Goal: Task Accomplishment & Management: Use online tool/utility

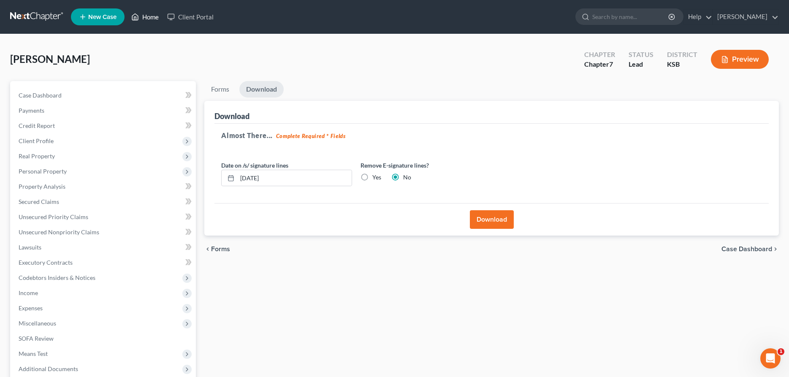
click at [150, 19] on link "Home" at bounding box center [145, 16] width 36 height 15
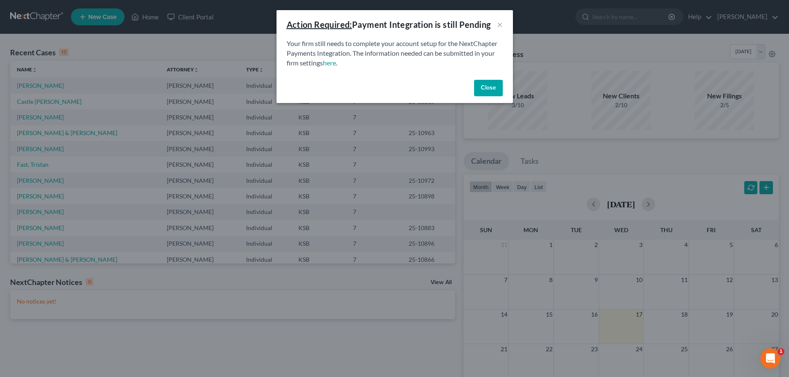
click at [494, 93] on button "Close" at bounding box center [488, 88] width 29 height 17
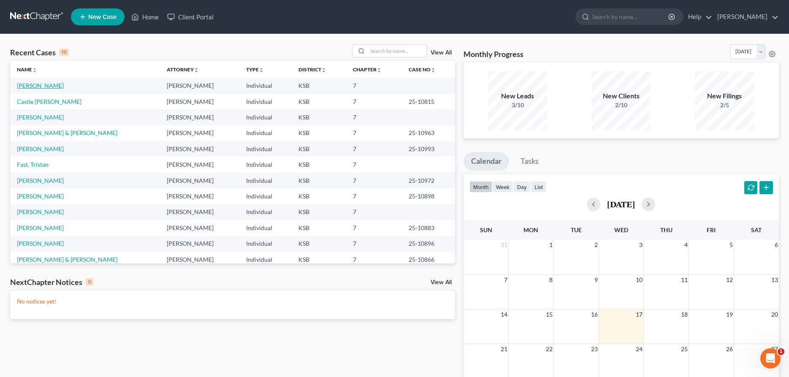
click at [28, 85] on link "[PERSON_NAME]" at bounding box center [40, 85] width 47 height 7
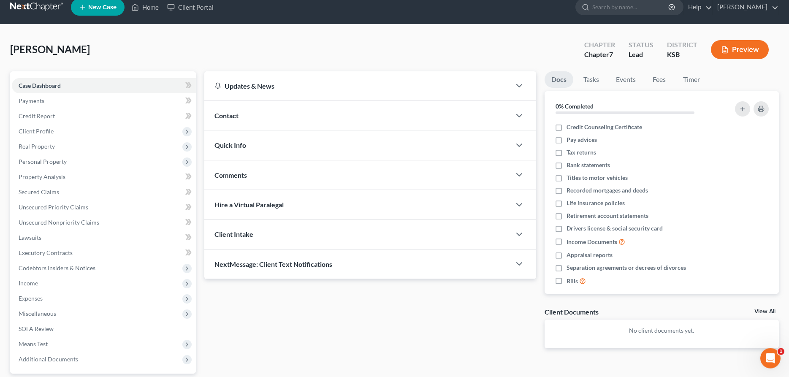
scroll to position [86, 0]
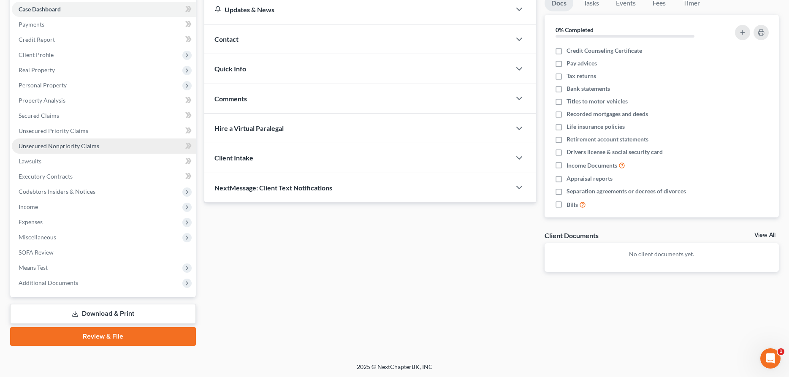
click at [40, 146] on span "Unsecured Nonpriority Claims" at bounding box center [59, 145] width 81 height 7
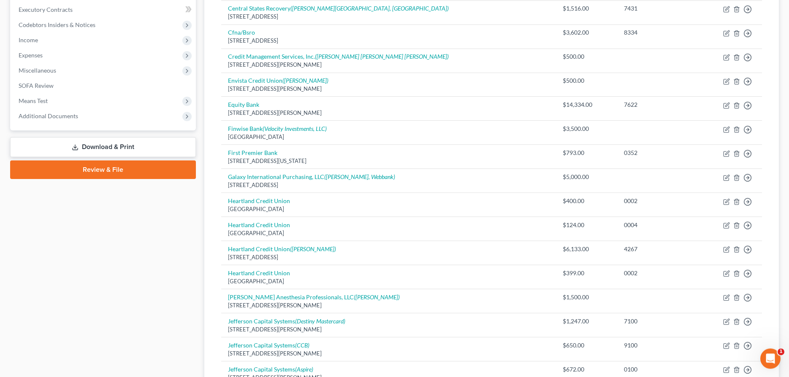
scroll to position [302, 0]
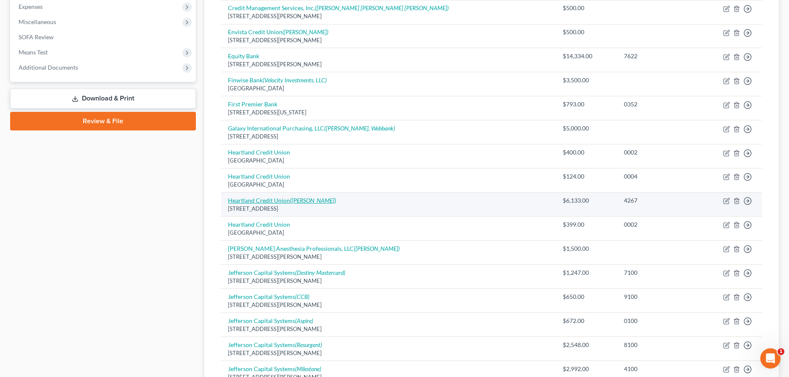
click at [279, 203] on link "Heartland Credit Union ([PERSON_NAME])" at bounding box center [282, 200] width 108 height 7
select select "17"
select select "2"
select select "0"
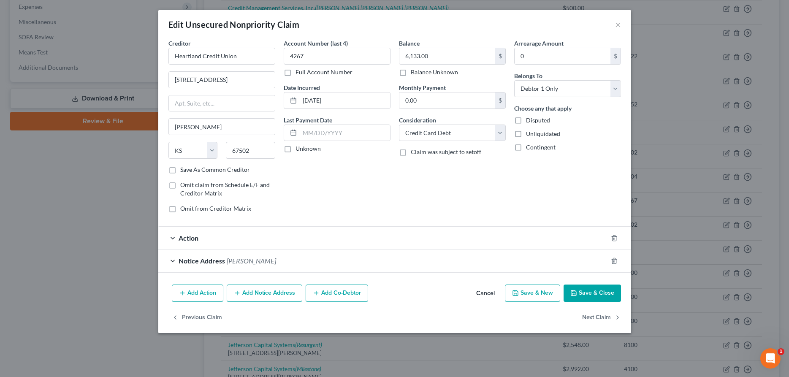
click at [179, 238] on span "Action" at bounding box center [189, 238] width 20 height 8
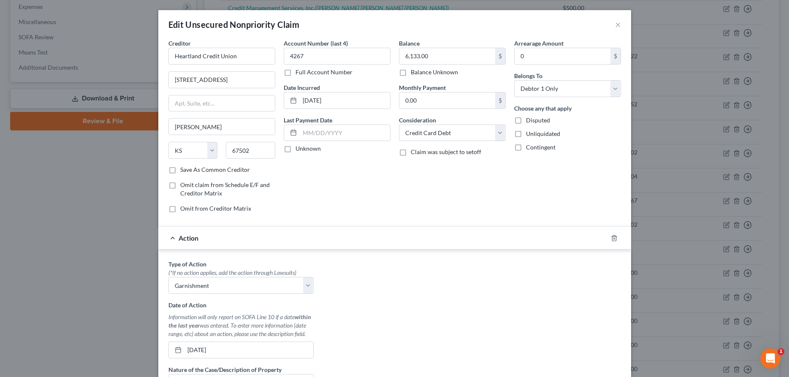
scroll to position [195, 0]
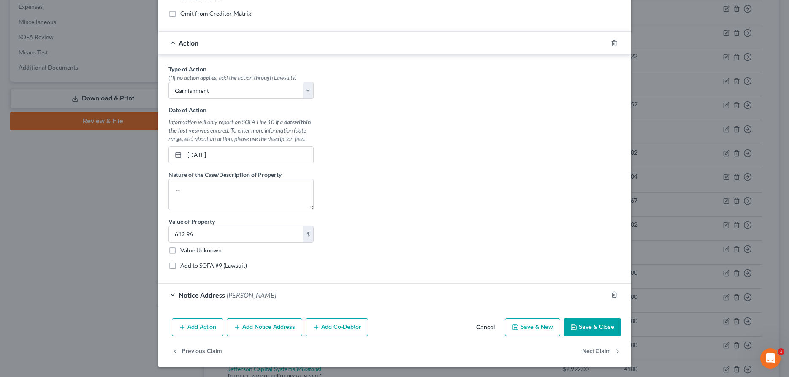
click at [586, 324] on button "Save & Close" at bounding box center [592, 327] width 57 height 18
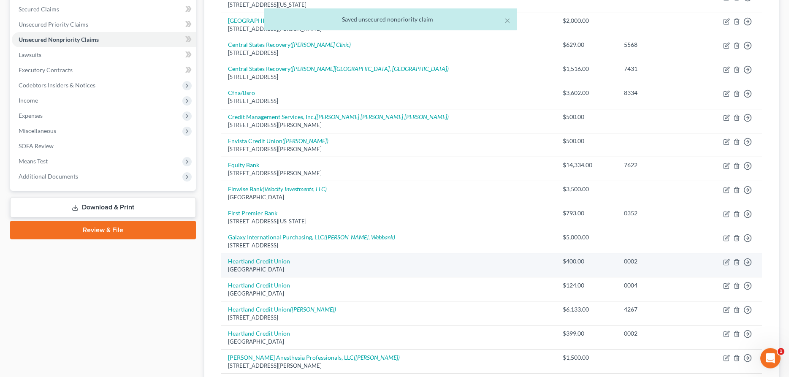
scroll to position [172, 0]
